Goal: Information Seeking & Learning: Learn about a topic

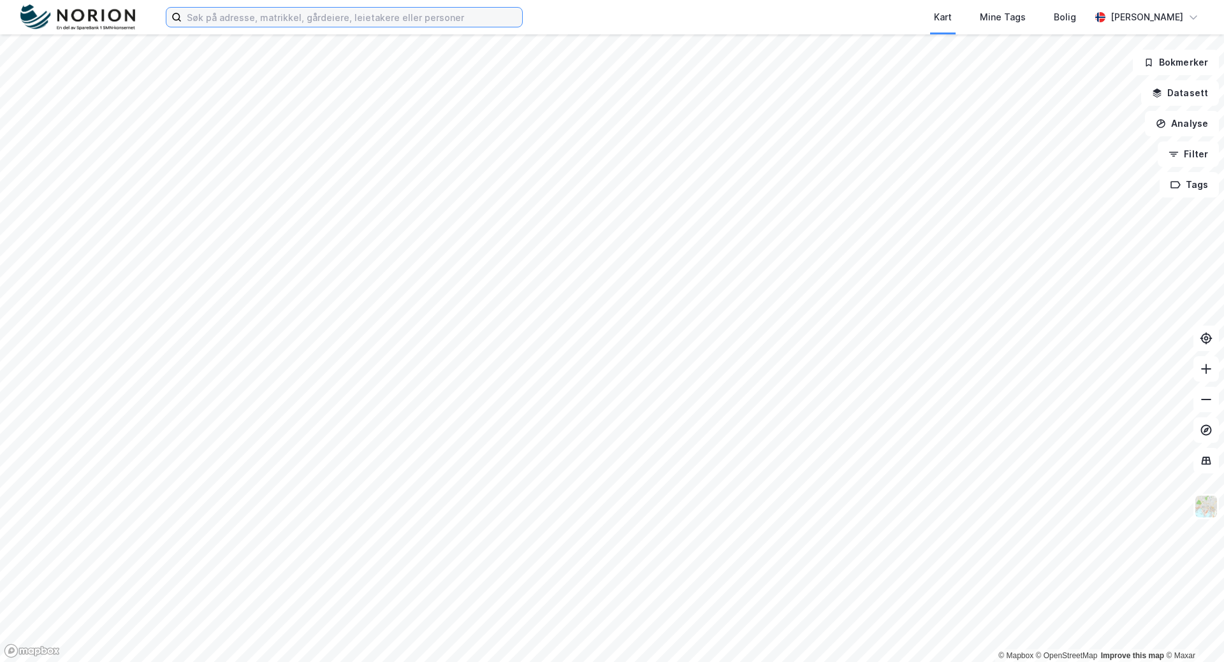
click at [480, 16] on input at bounding box center [352, 17] width 340 height 19
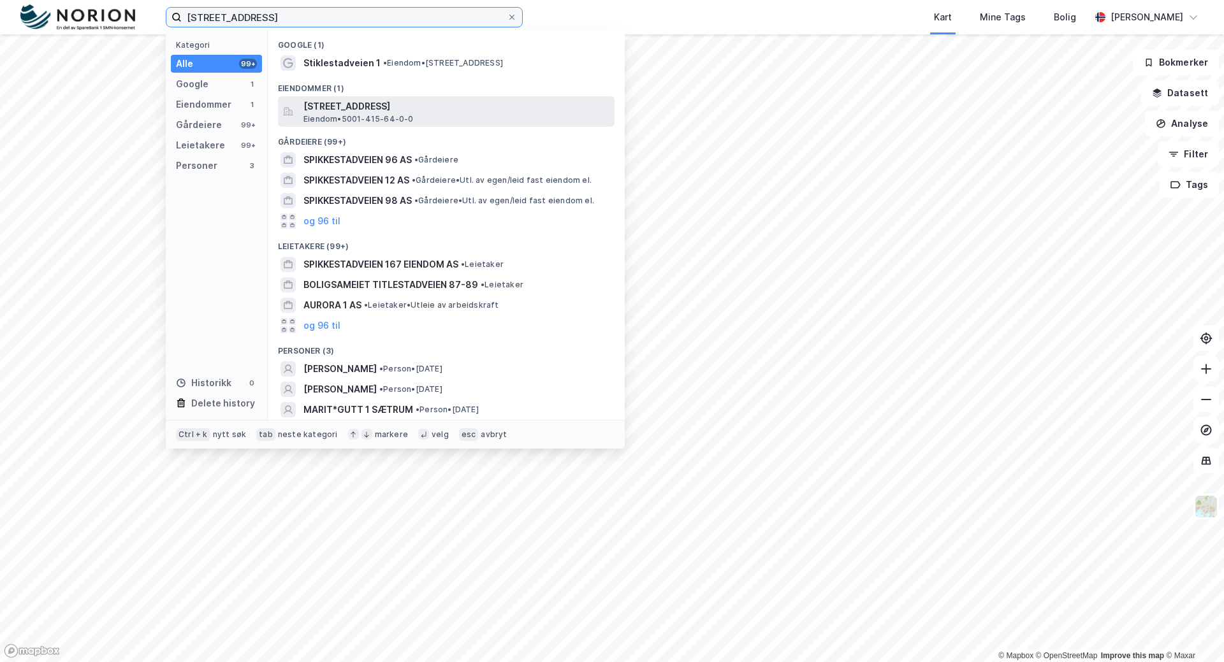
type input "[STREET_ADDRESS]"
click at [437, 101] on span "[STREET_ADDRESS]" at bounding box center [456, 106] width 306 height 15
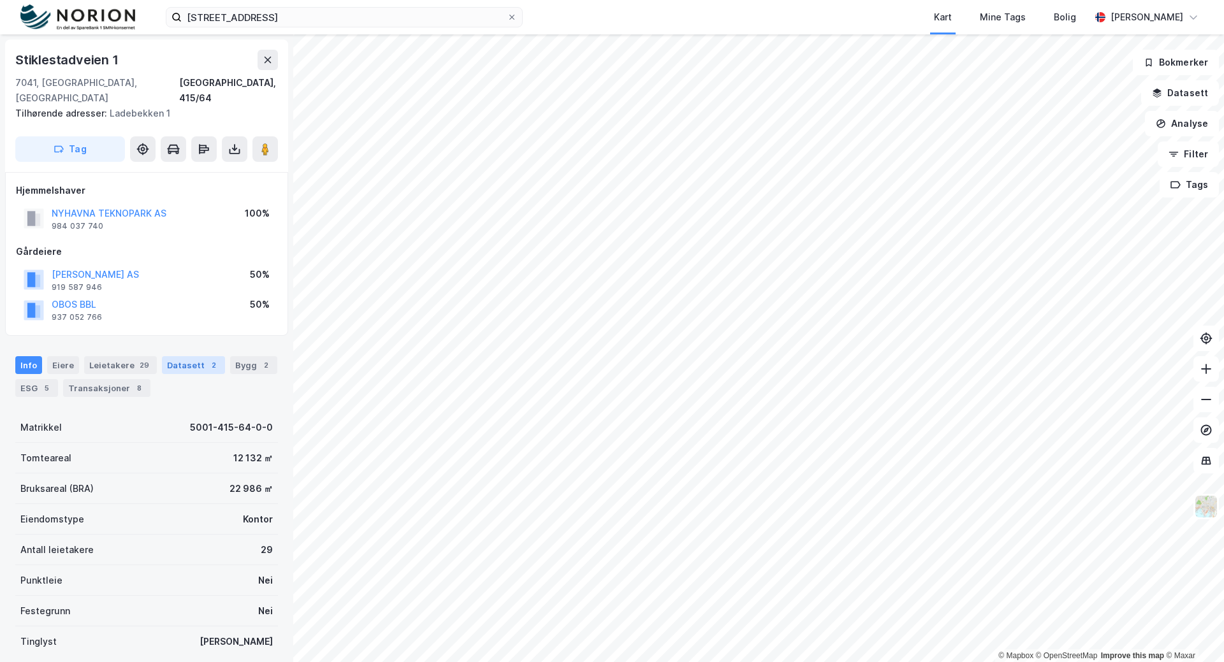
click at [189, 356] on div "Datasett 2" at bounding box center [193, 365] width 63 height 18
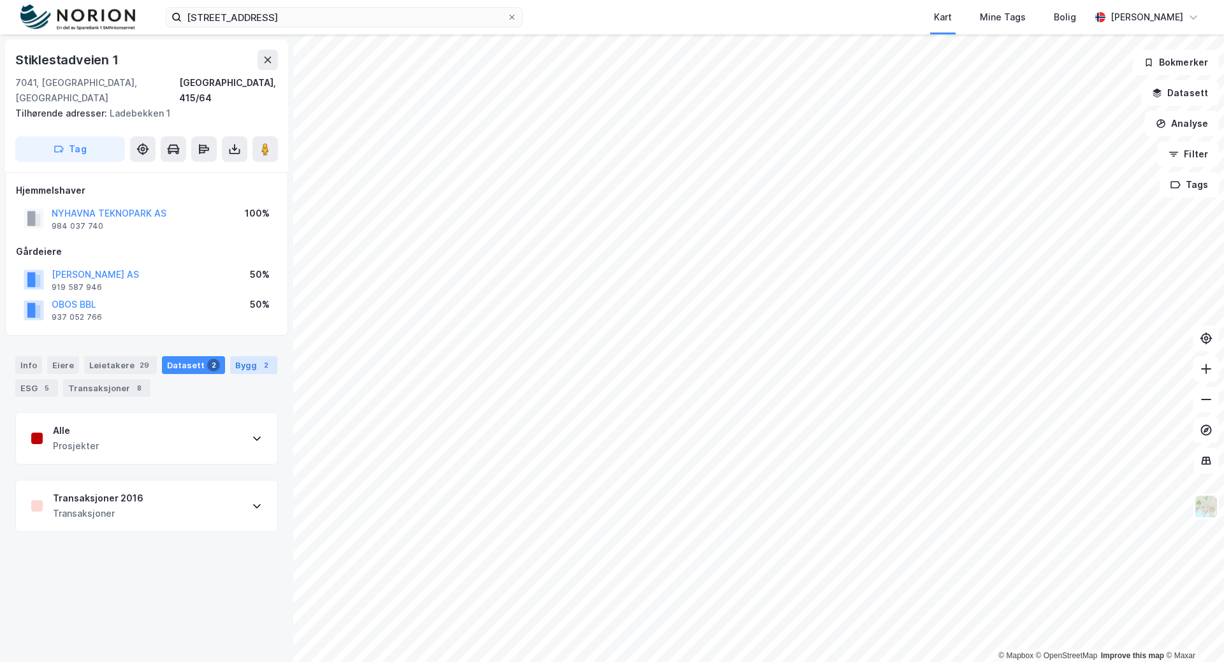
click at [240, 356] on div "Bygg 2" at bounding box center [253, 365] width 47 height 18
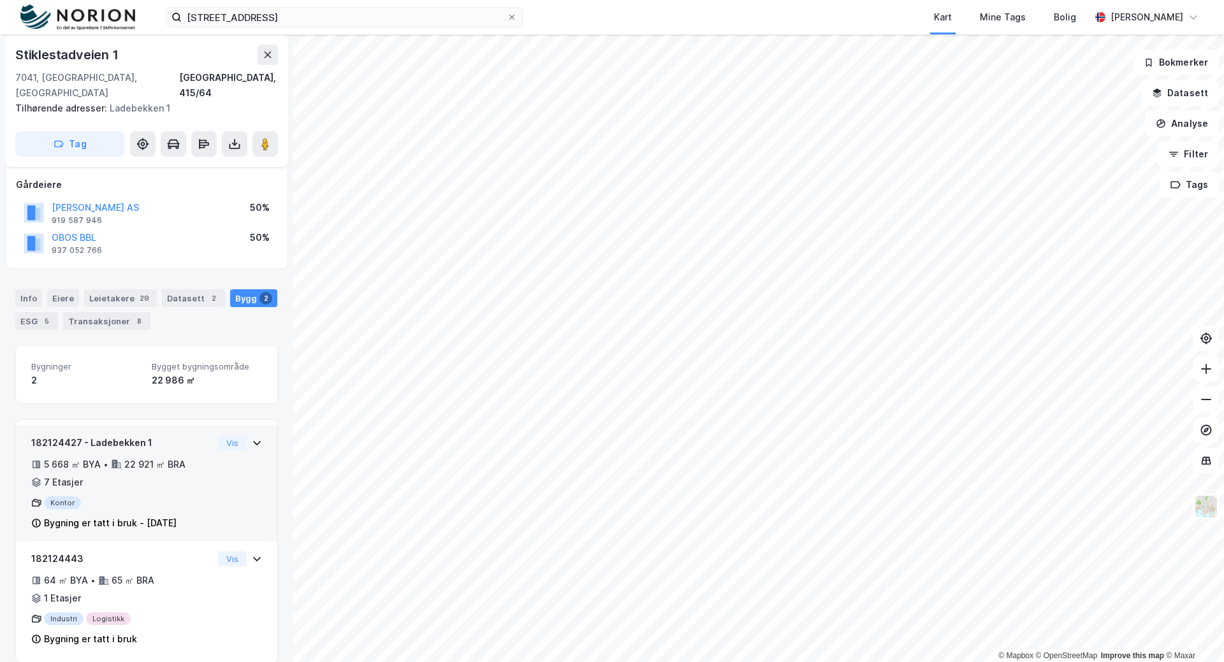
scroll to position [68, 0]
click at [252, 437] on icon at bounding box center [257, 442] width 10 height 10
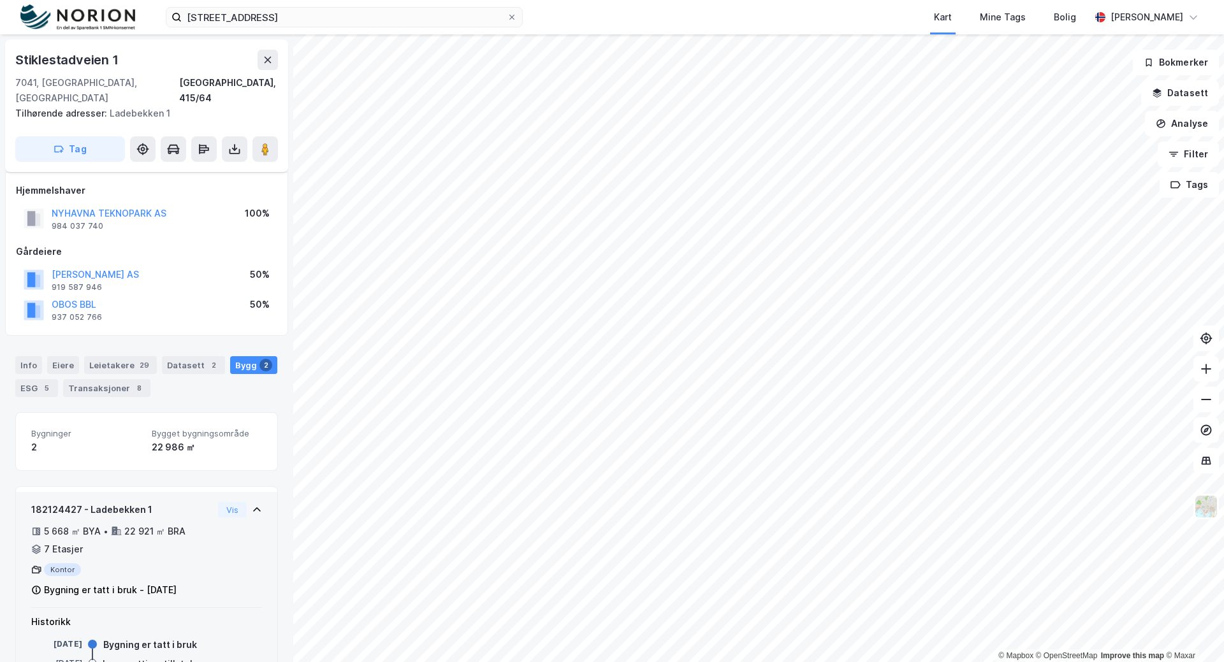
scroll to position [166, 0]
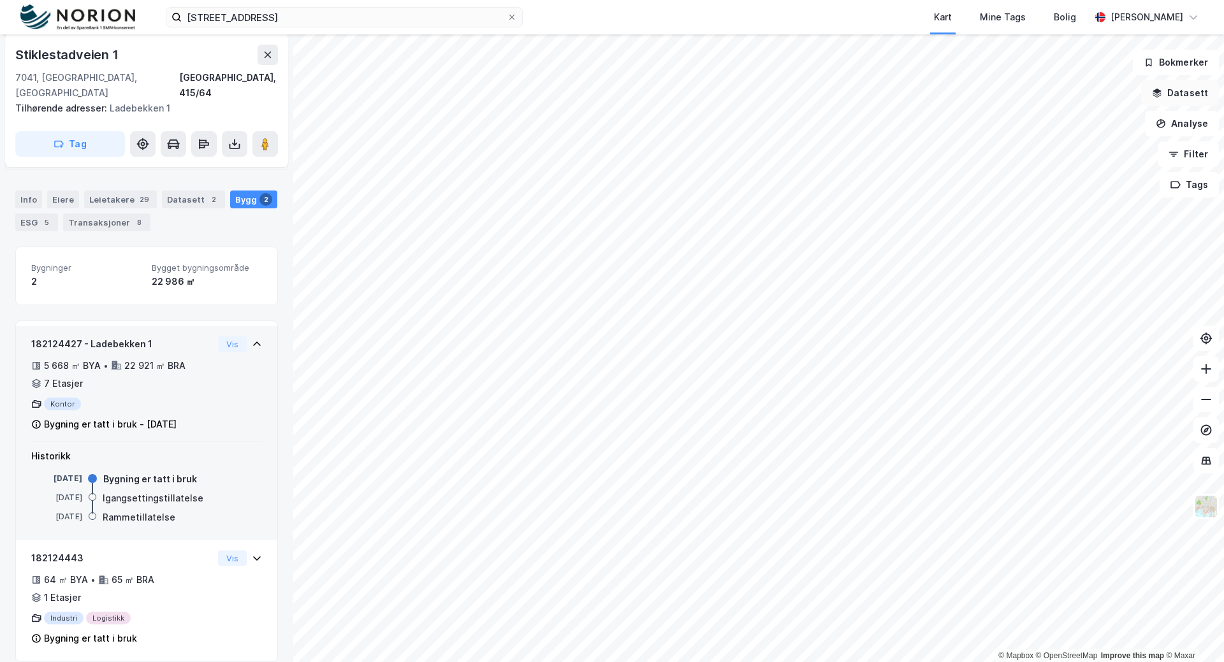
click at [1155, 90] on icon "button" at bounding box center [1157, 93] width 10 height 10
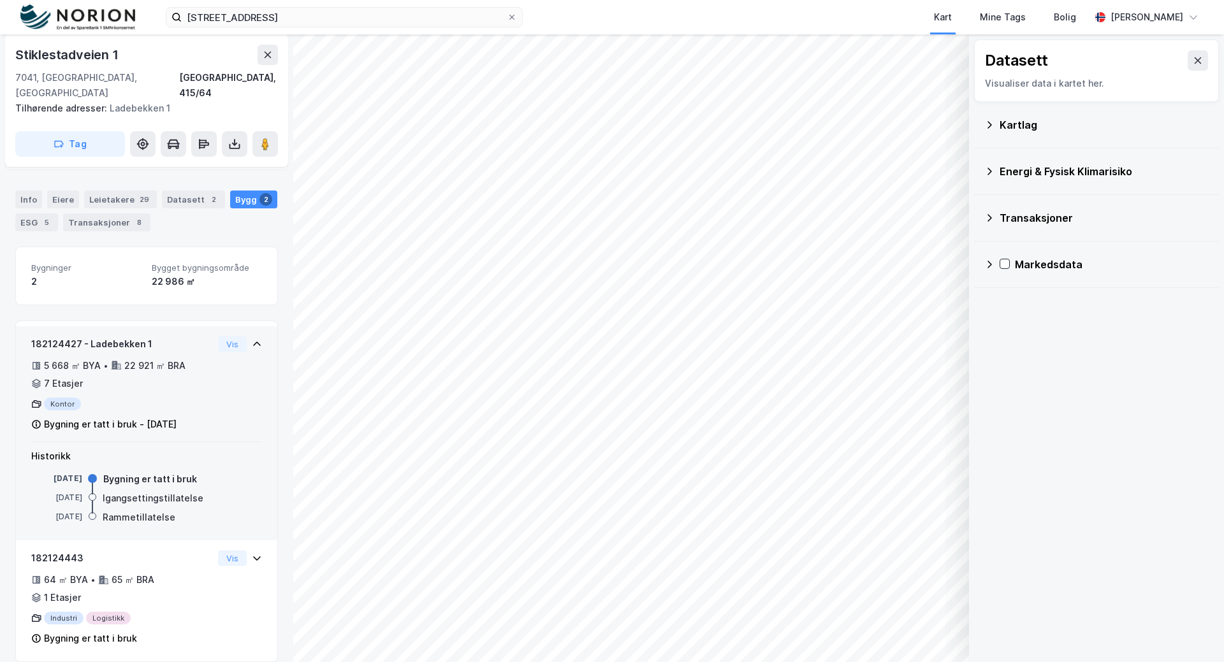
click at [990, 123] on icon at bounding box center [989, 124] width 4 height 7
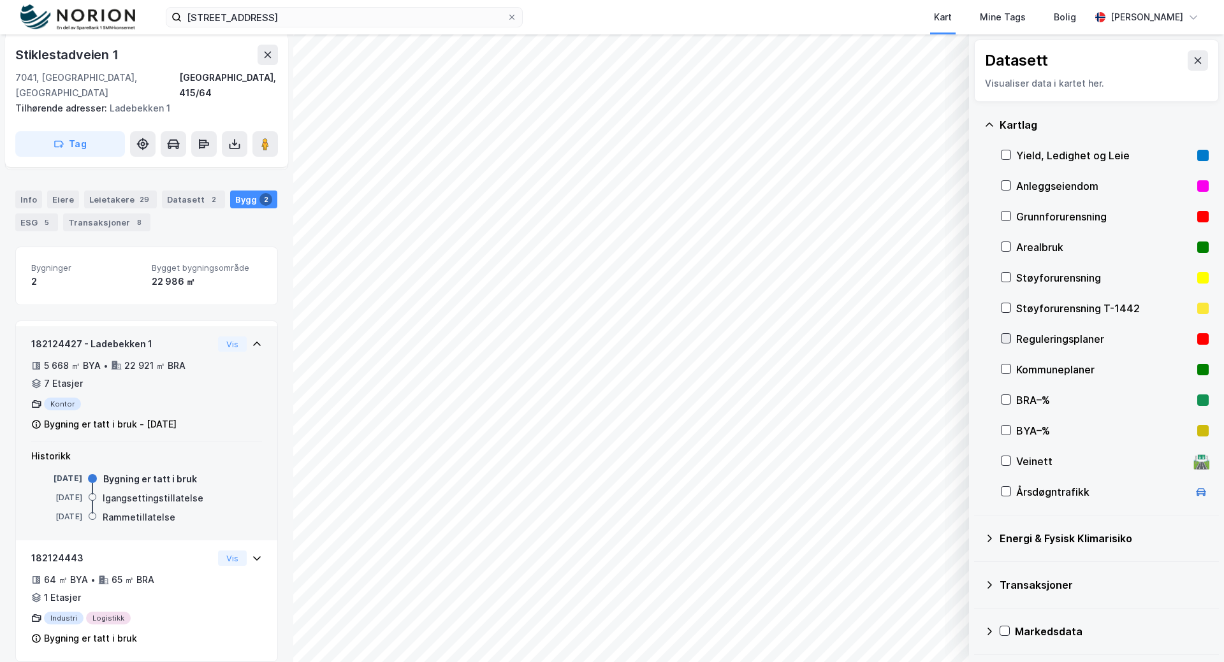
click at [1006, 340] on icon at bounding box center [1006, 339] width 7 height 4
click at [901, 630] on button "Vis" at bounding box center [903, 629] width 106 height 20
click at [1008, 247] on icon at bounding box center [1005, 246] width 9 height 9
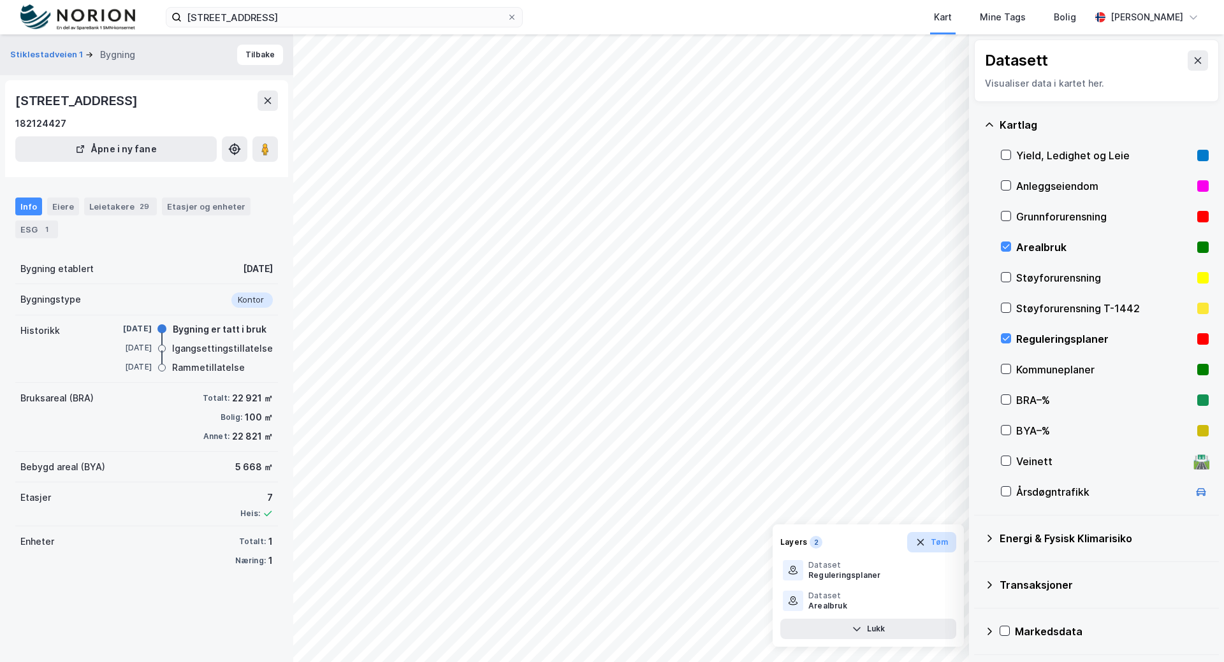
click at [925, 544] on icon "button" at bounding box center [920, 542] width 10 height 10
click at [1003, 370] on icon at bounding box center [1005, 369] width 9 height 9
click at [1006, 368] on icon at bounding box center [1005, 369] width 9 height 9
click at [920, 624] on button "Vis" at bounding box center [903, 629] width 106 height 20
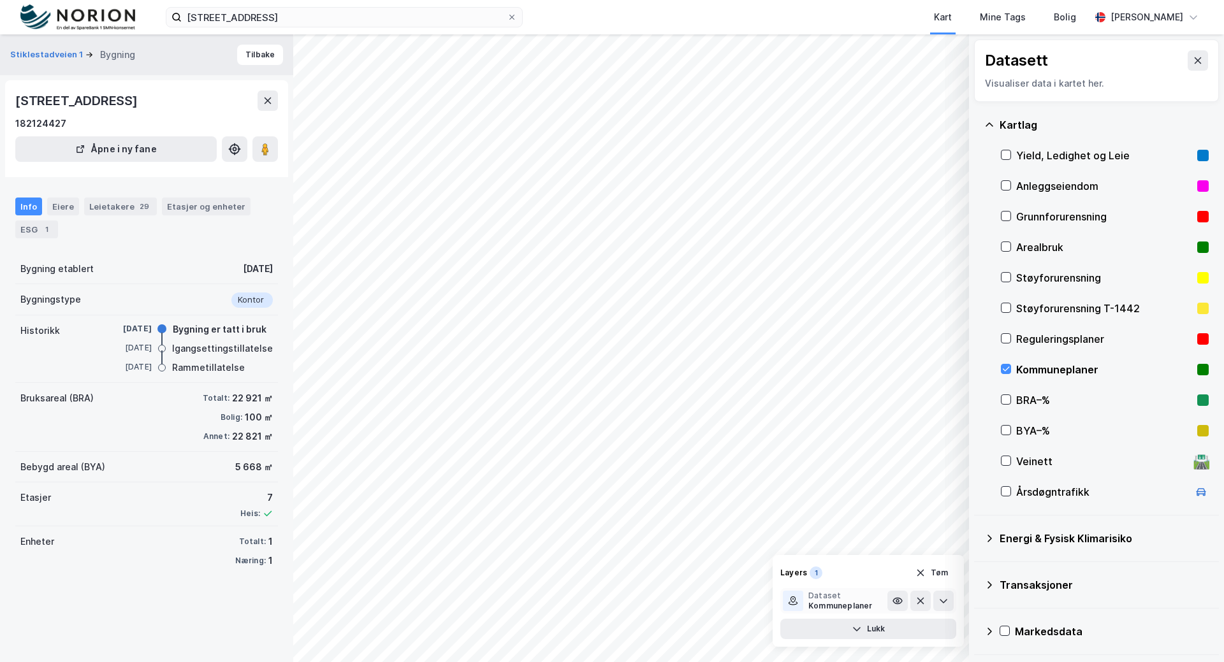
click at [848, 609] on div "Kommuneplaner" at bounding box center [840, 606] width 64 height 10
click at [897, 603] on icon at bounding box center [897, 601] width 10 height 10
click at [931, 572] on button "Tøm" at bounding box center [931, 573] width 49 height 20
click at [1003, 245] on icon at bounding box center [1005, 246] width 9 height 9
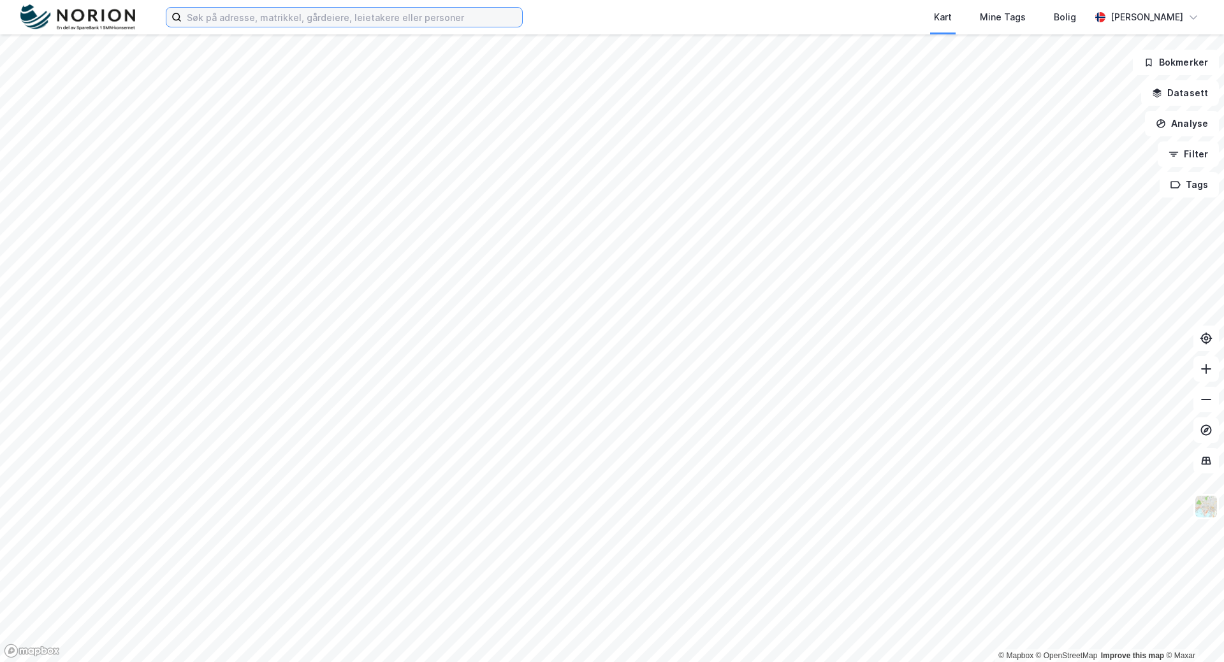
click at [505, 17] on input at bounding box center [352, 17] width 340 height 19
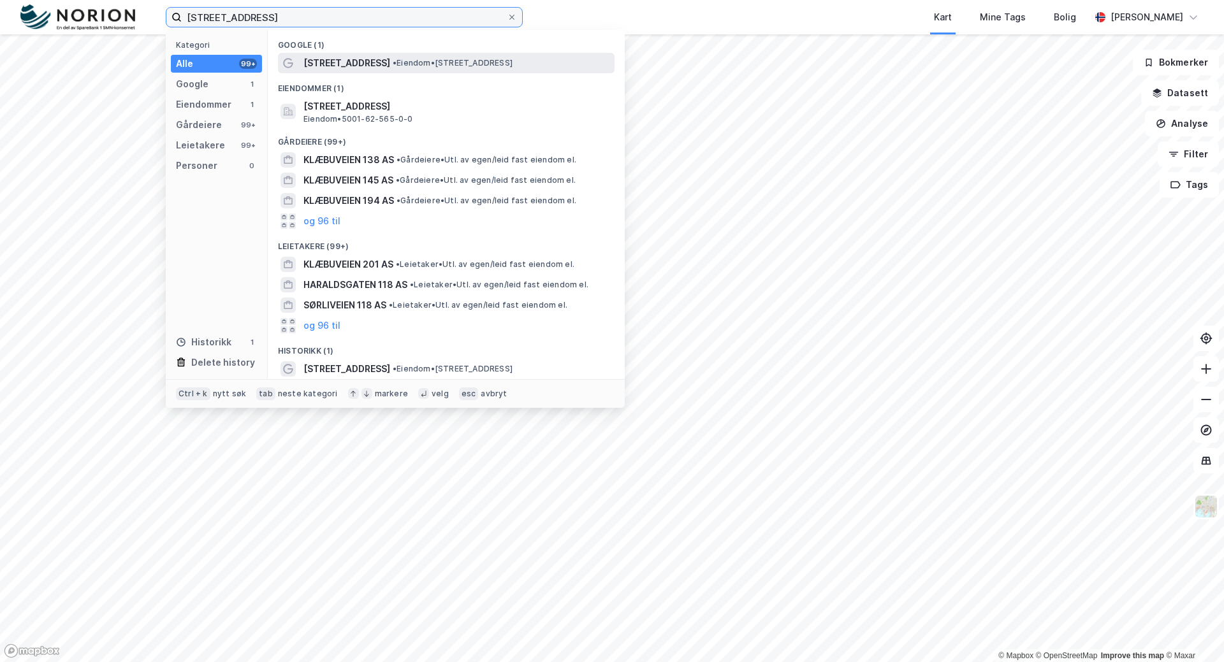
type input "klæbuveien 118"
click at [426, 59] on span "• Eiendom • Klæbuveien 118, 7031 Trondheim" at bounding box center [453, 63] width 120 height 10
